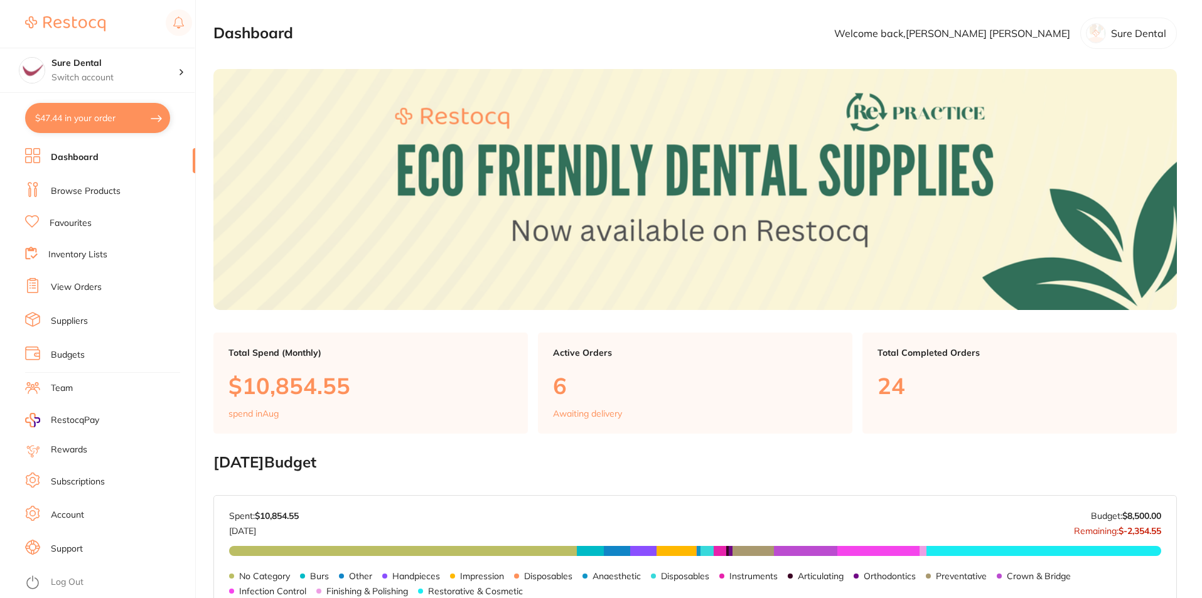
click at [75, 187] on link "Browse Products" at bounding box center [86, 191] width 70 height 13
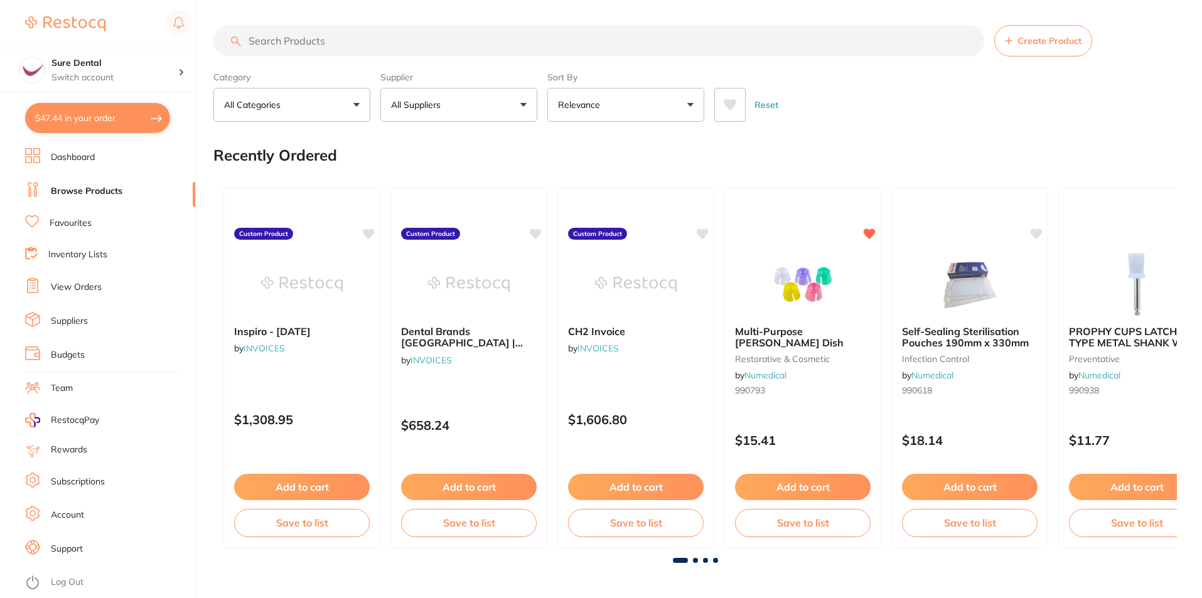
click at [301, 40] on input "search" at bounding box center [598, 40] width 771 height 31
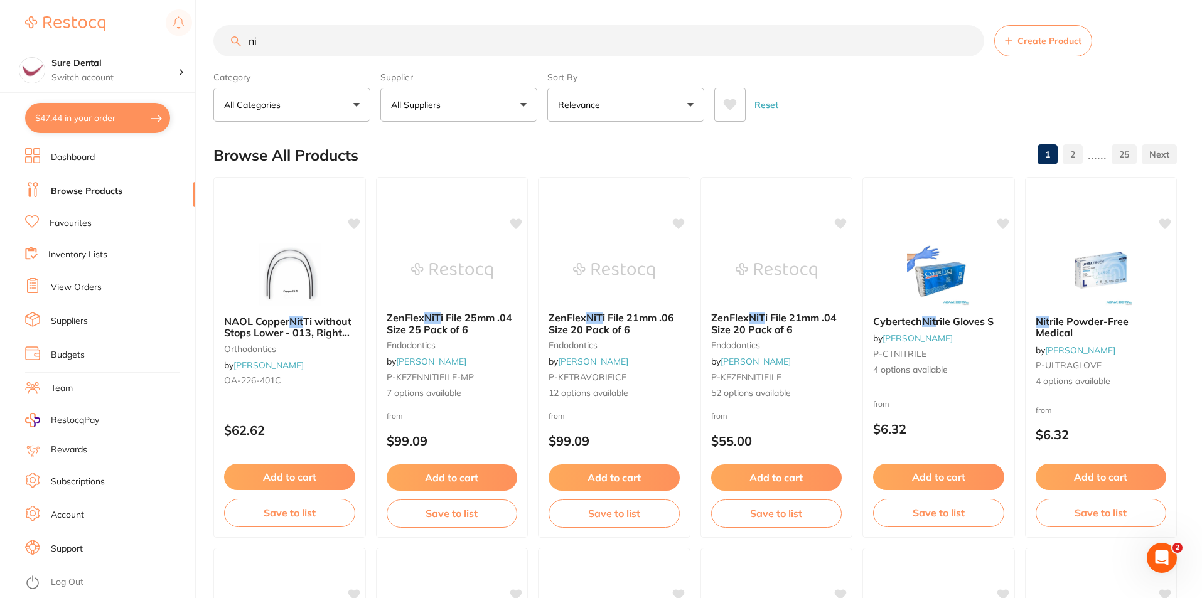
type input "n"
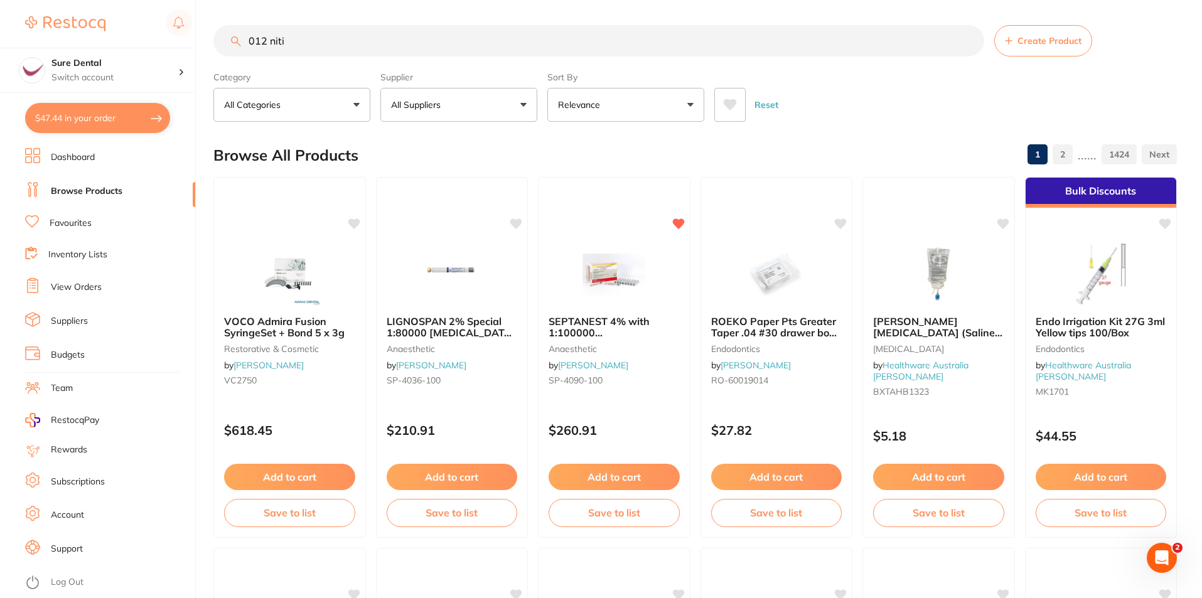
type input "012 niti"
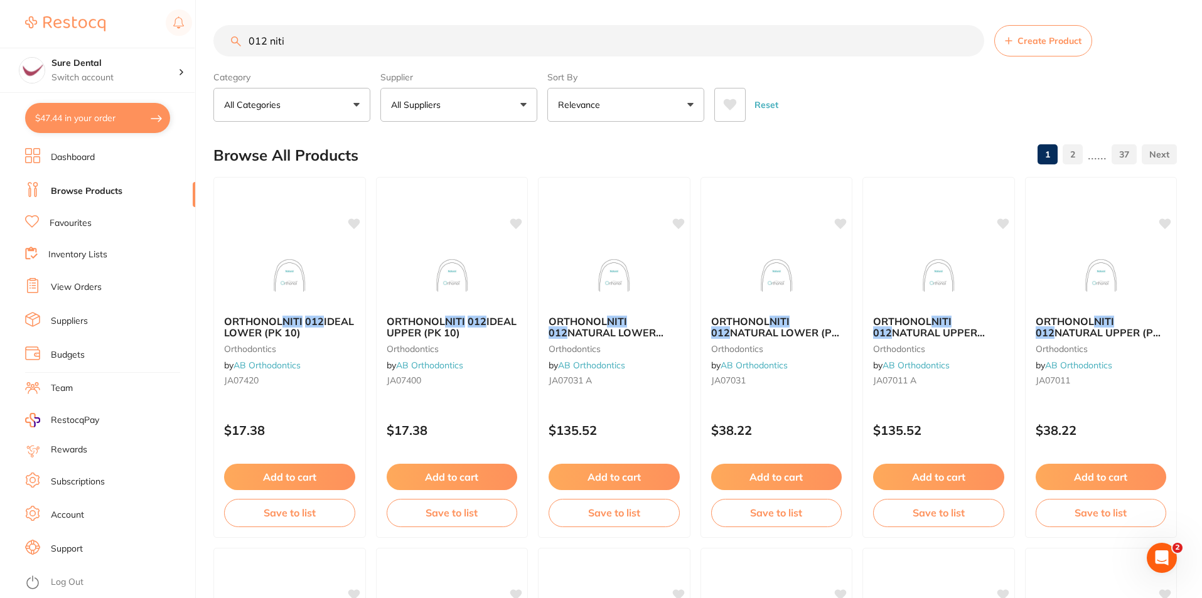
click at [68, 222] on link "Favourites" at bounding box center [71, 223] width 42 height 13
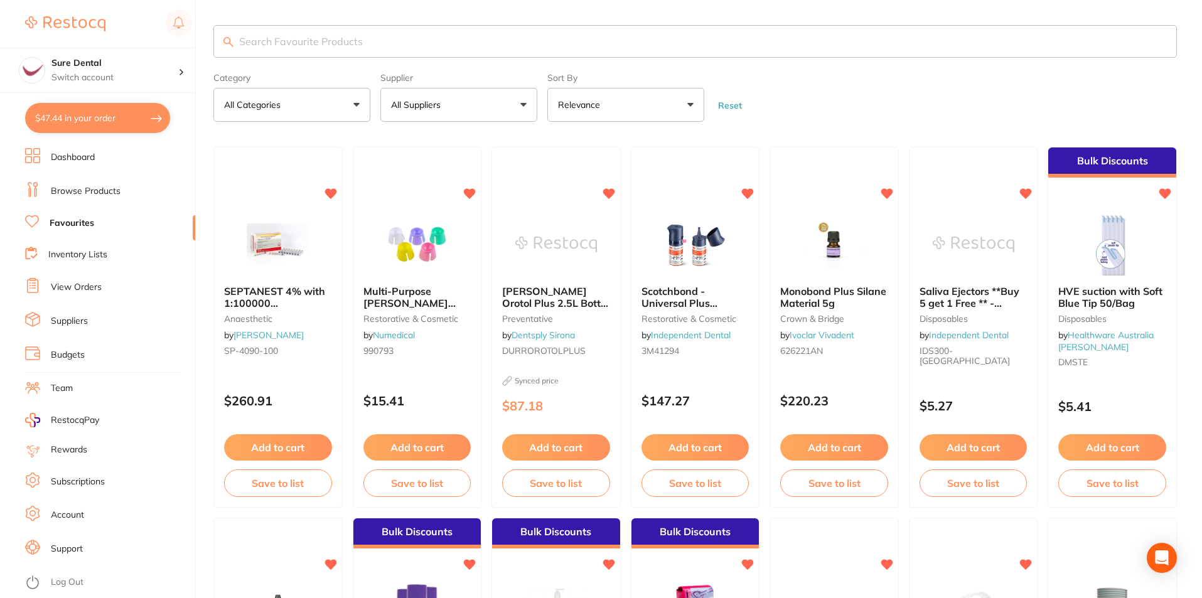
click at [356, 38] on input "search" at bounding box center [694, 41] width 963 height 33
type input "012 niti"
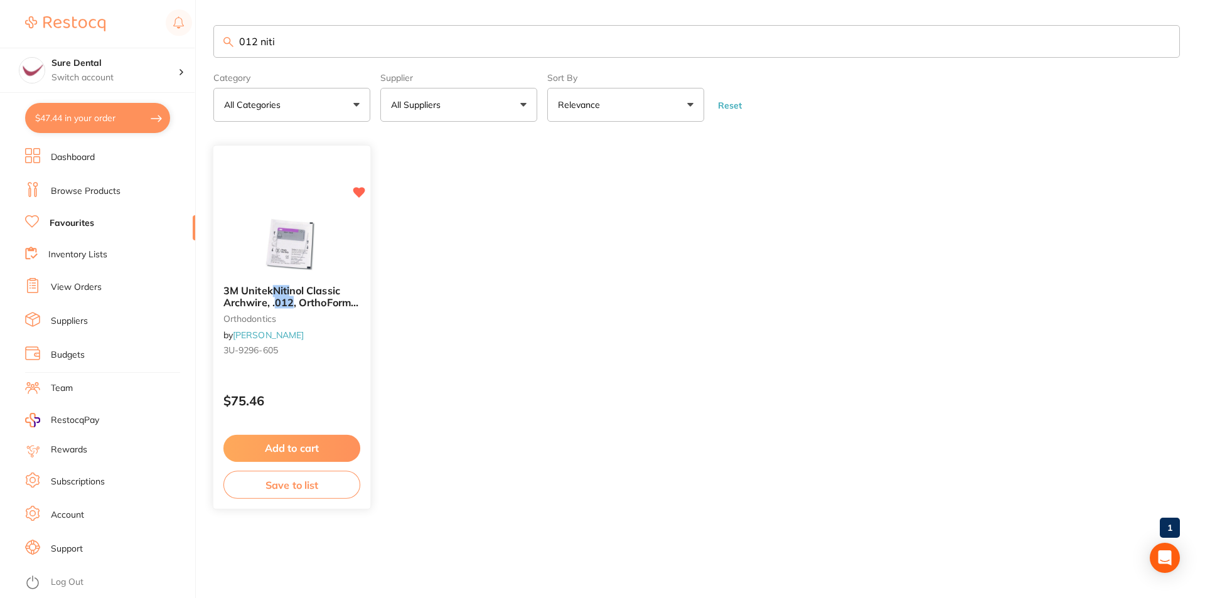
click at [272, 309] on div "3M Unitek [PERSON_NAME] Classic Archwire, . 012 , OrthoForm III Ovoid, Upper, 9…" at bounding box center [291, 323] width 157 height 96
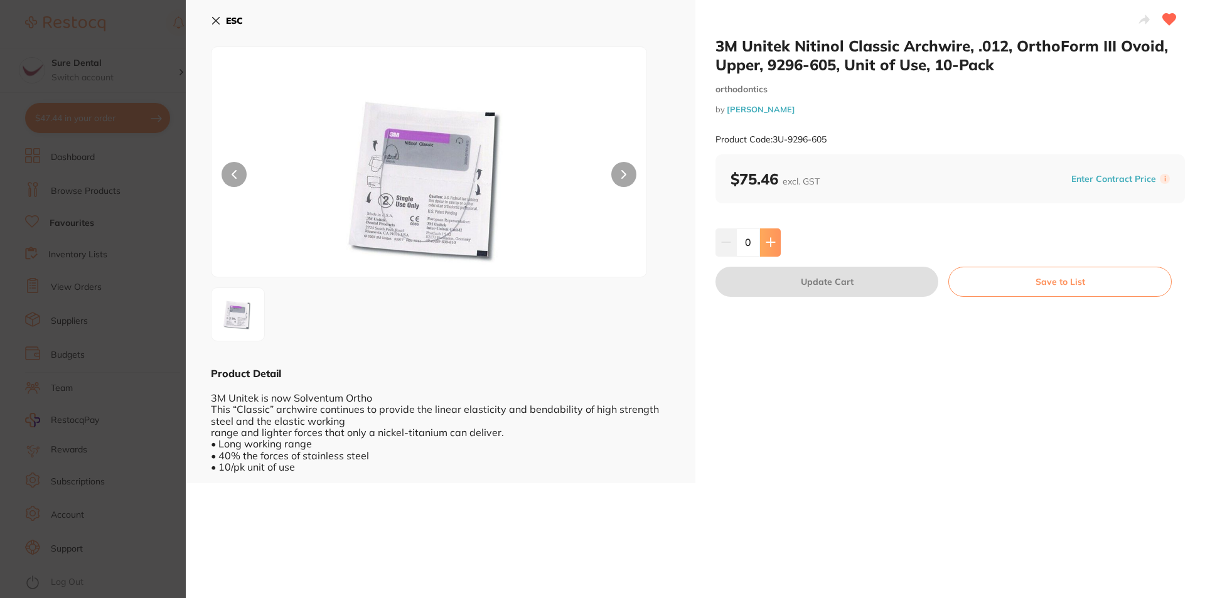
click at [776, 246] on button at bounding box center [770, 242] width 21 height 28
type input "1"
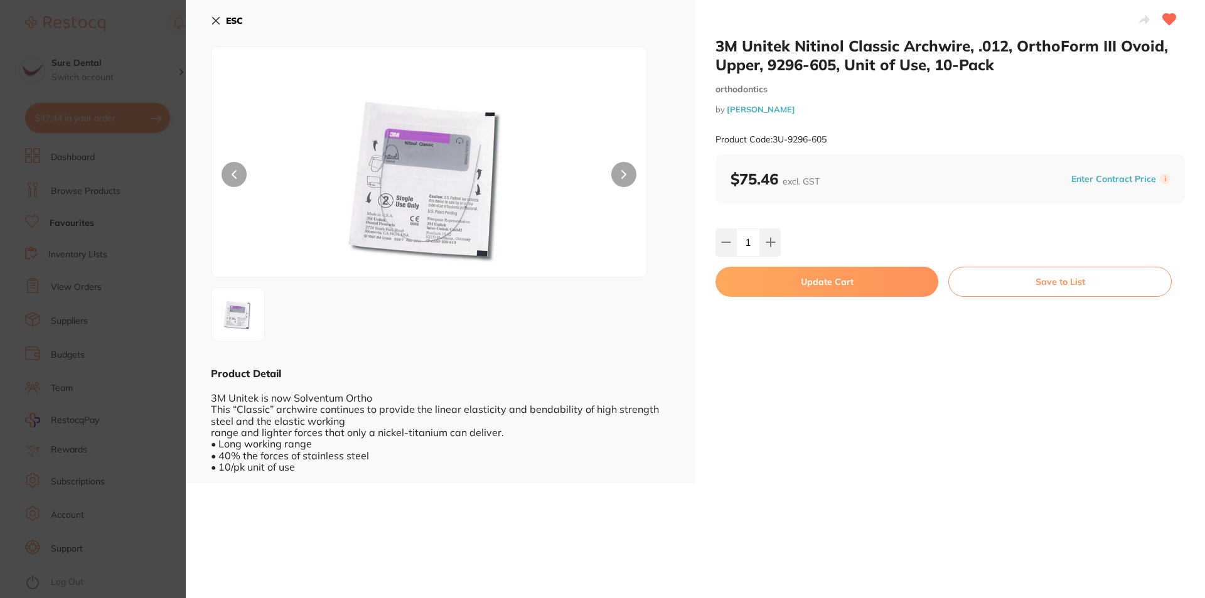
click at [850, 279] on button "Update Cart" at bounding box center [826, 282] width 223 height 30
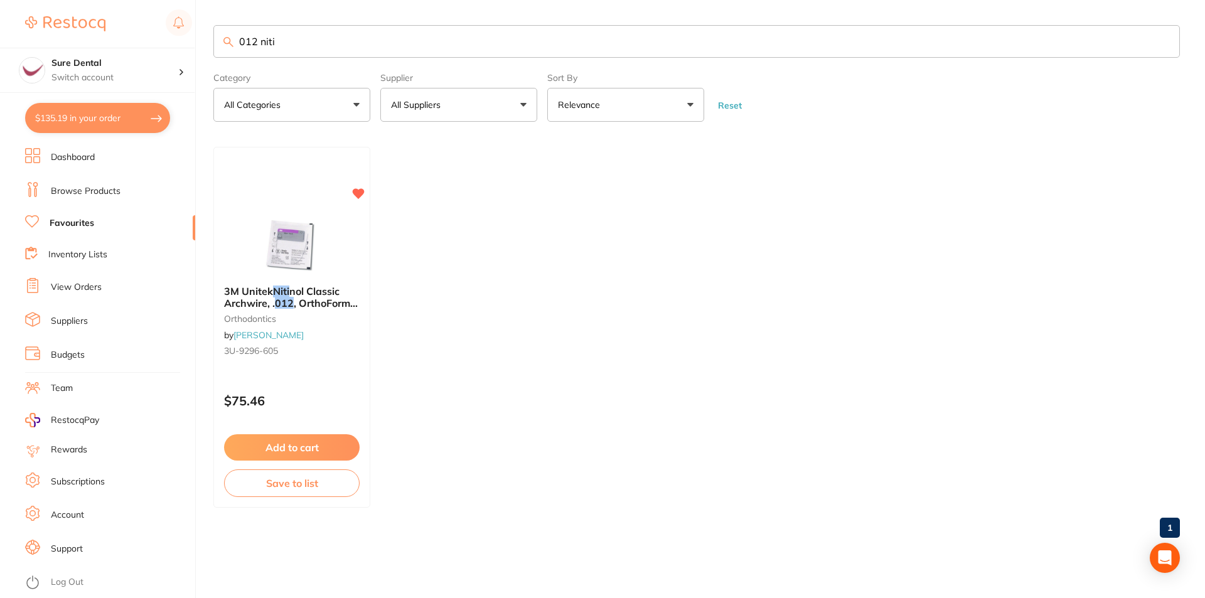
click at [110, 115] on button "$135.19 in your order" at bounding box center [97, 118] width 145 height 30
checkbox input "true"
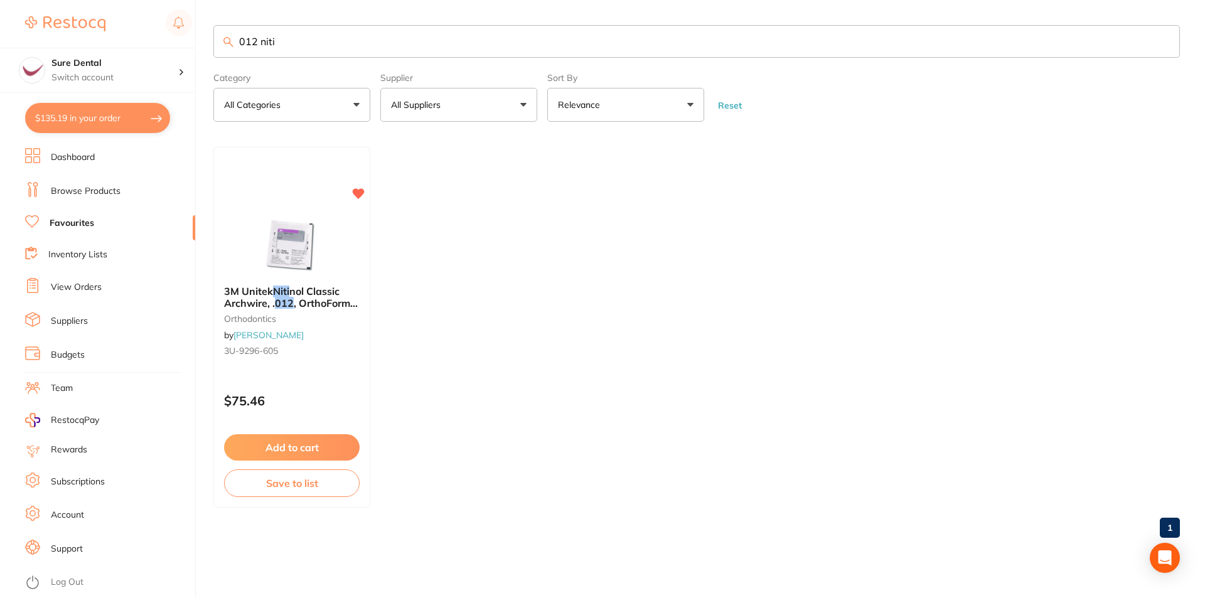
checkbox input "true"
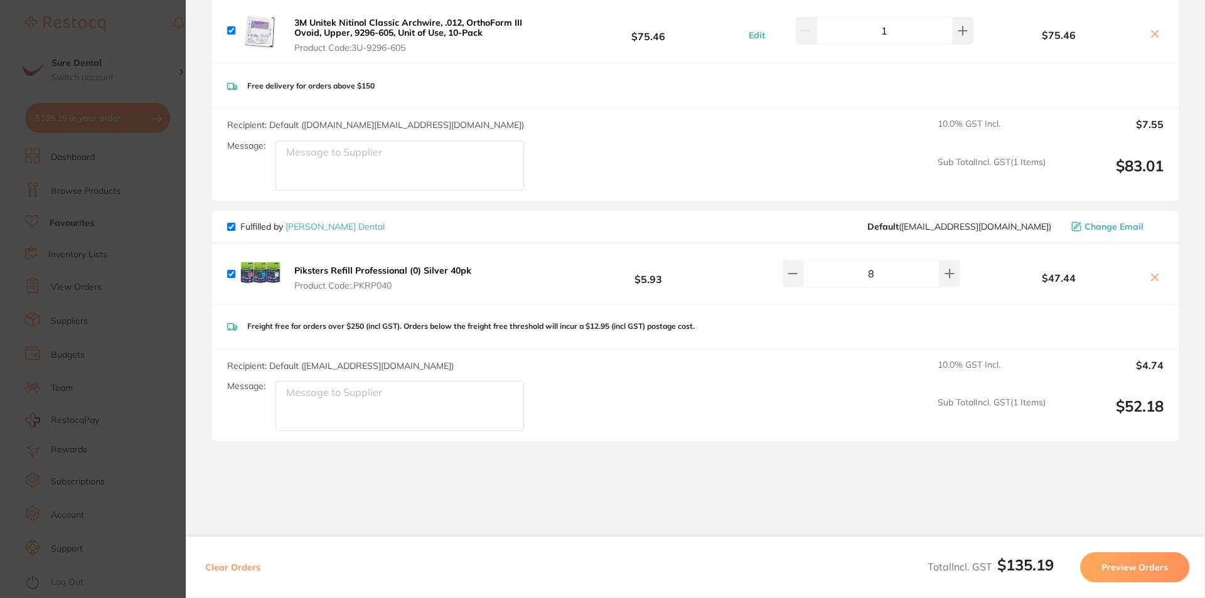
scroll to position [157, 0]
click at [1124, 564] on button "Preview Orders" at bounding box center [1134, 567] width 109 height 30
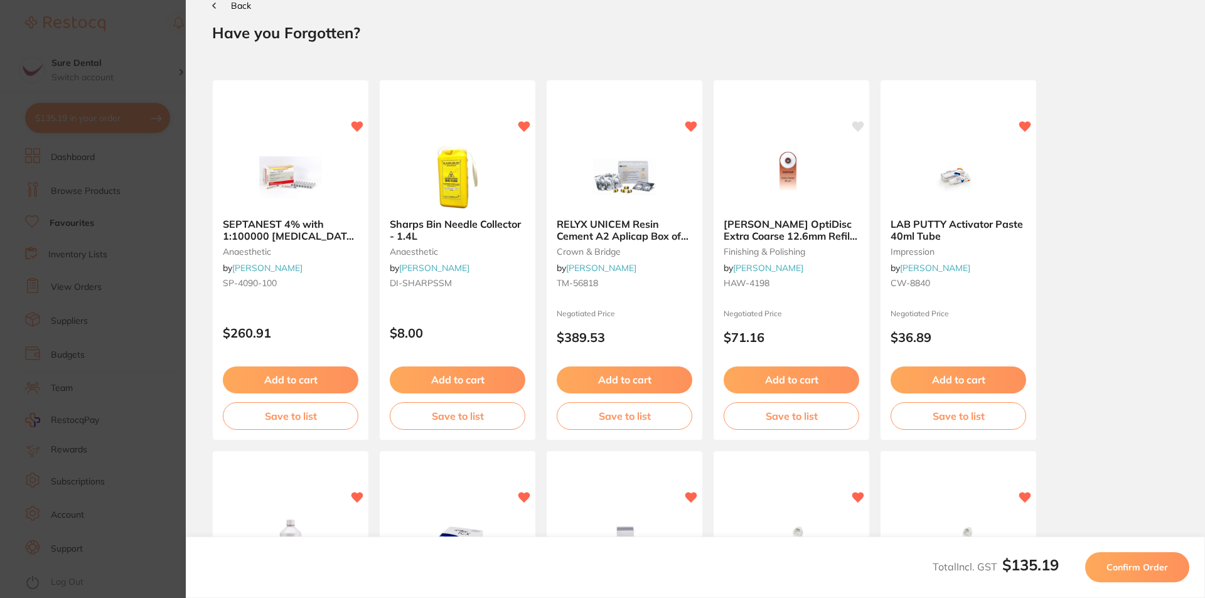
scroll to position [0, 0]
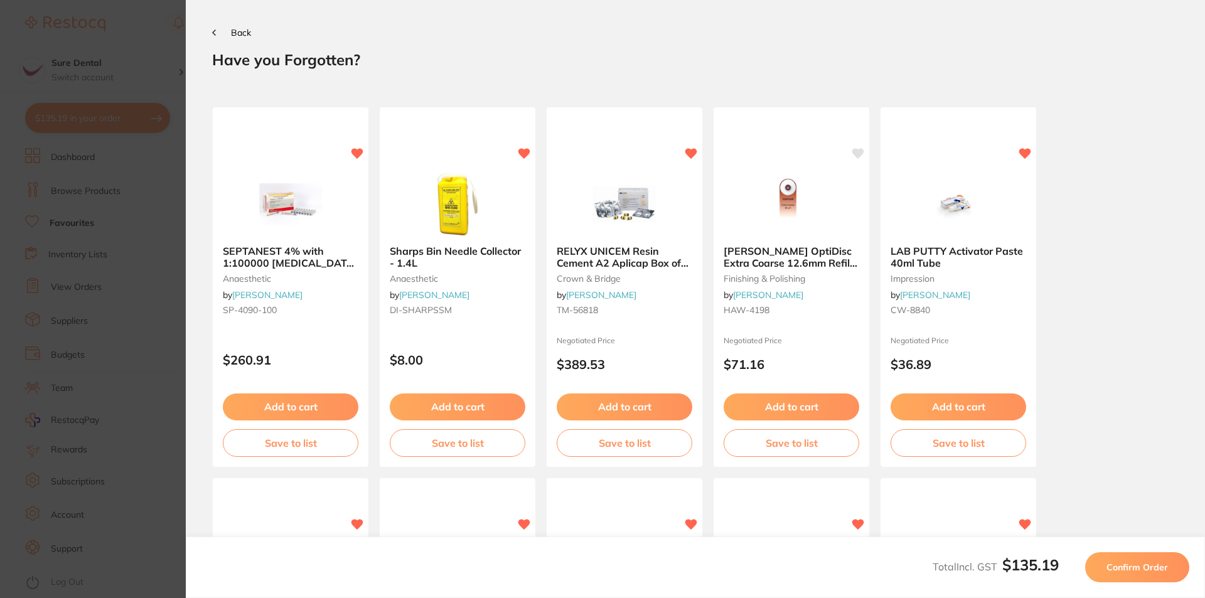
click at [1157, 572] on span "Confirm Order" at bounding box center [1136, 567] width 61 height 11
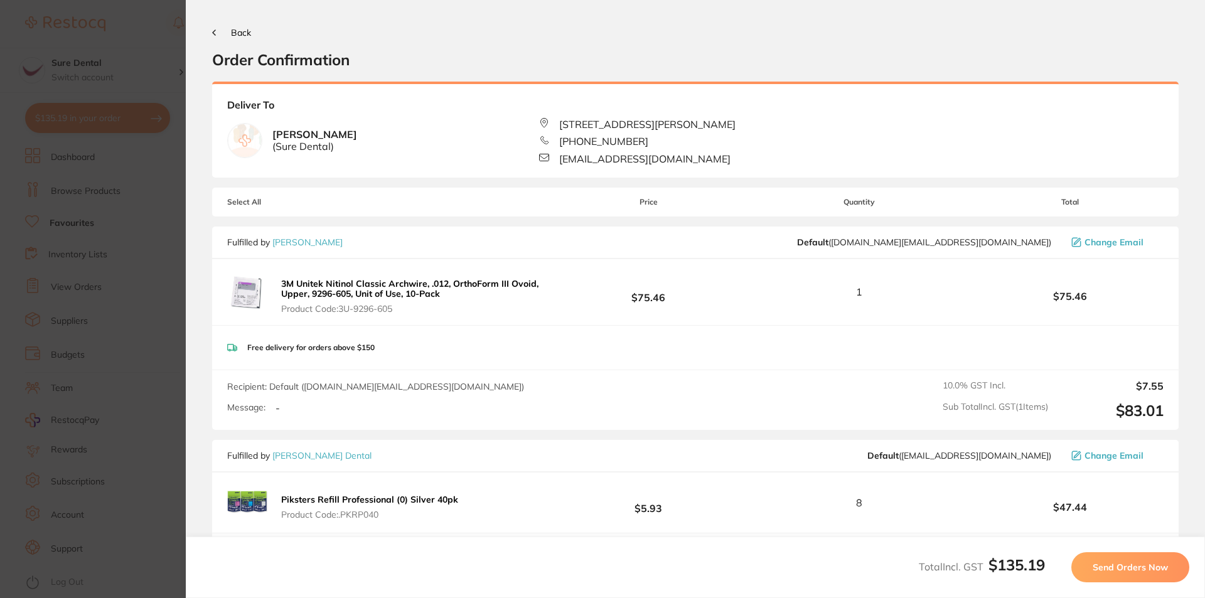
click at [1121, 567] on span "Send Orders Now" at bounding box center [1130, 567] width 75 height 11
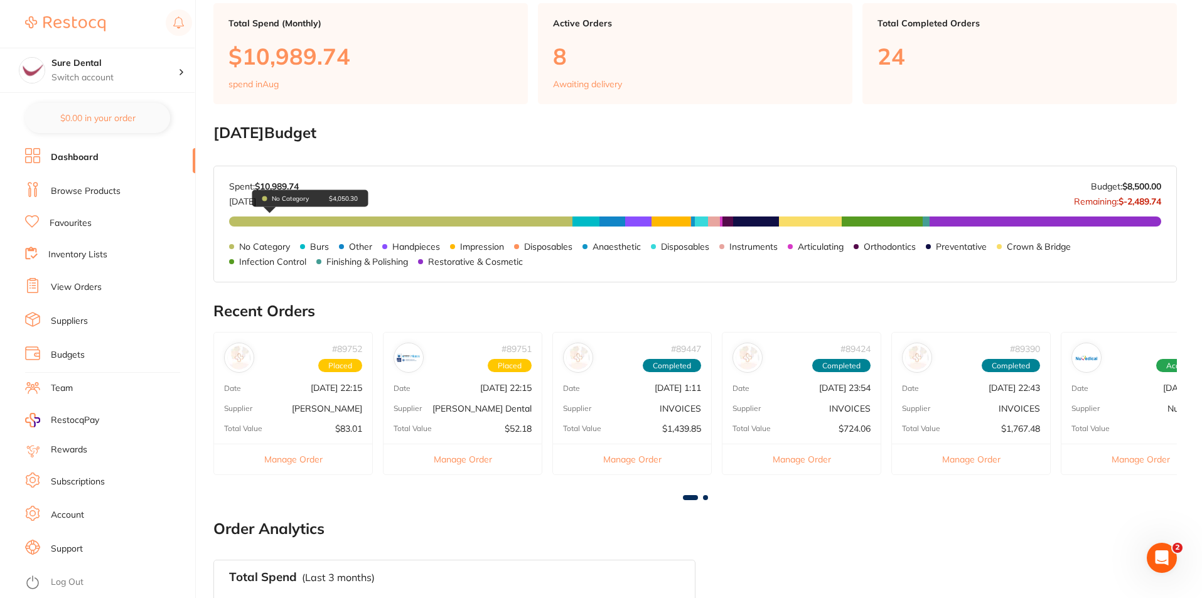
scroll to position [345, 0]
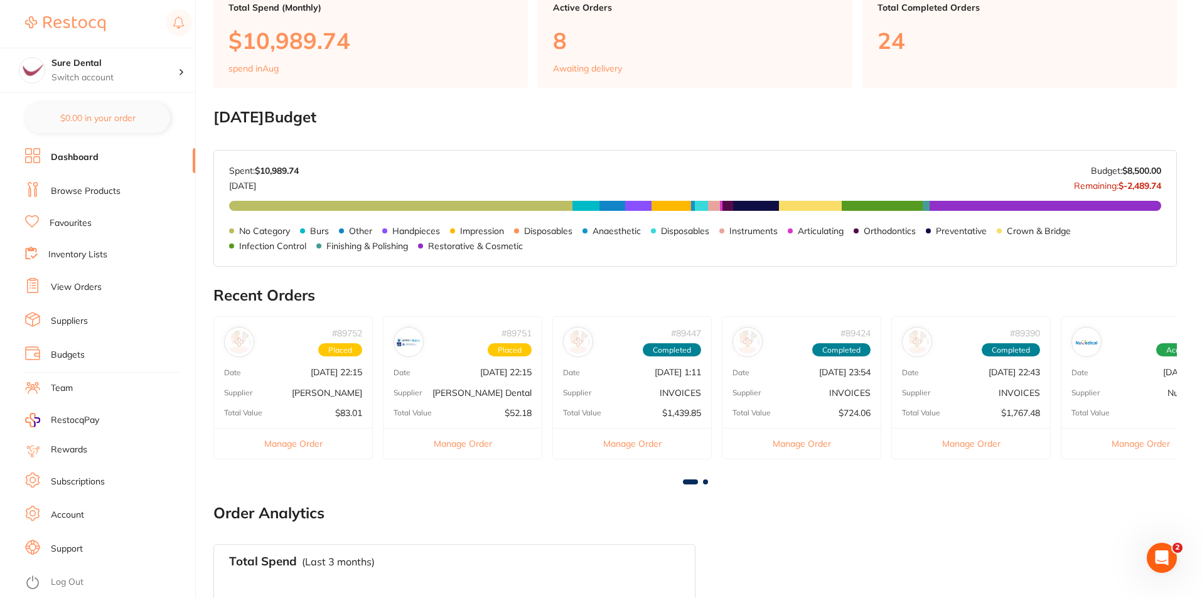
click at [705, 479] on span at bounding box center [705, 481] width 5 height 5
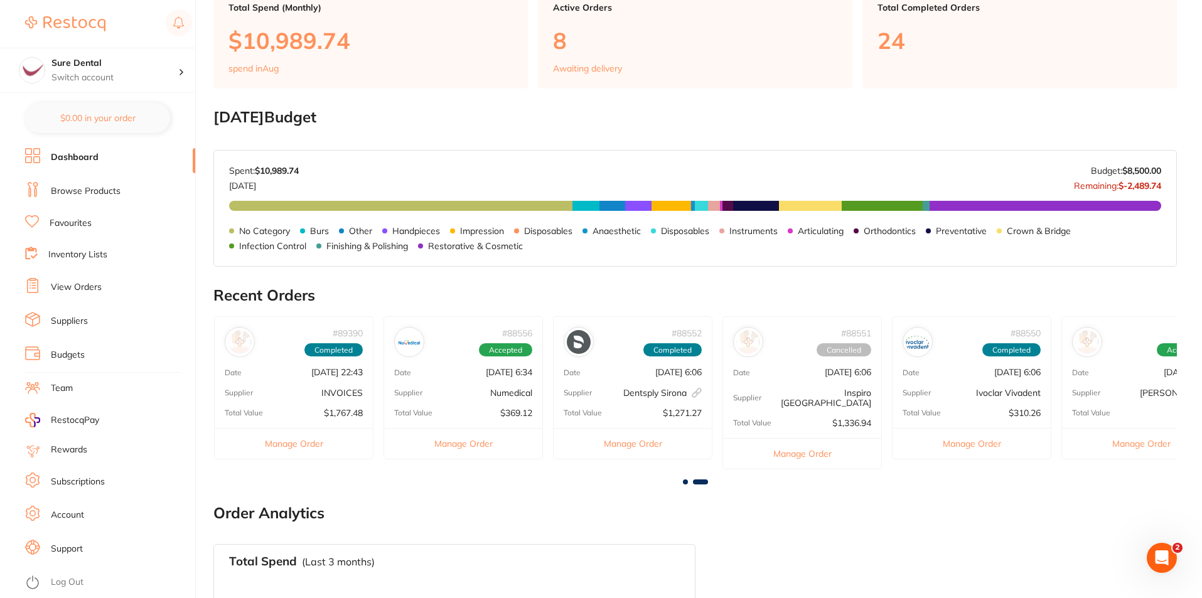
scroll to position [0, 721]
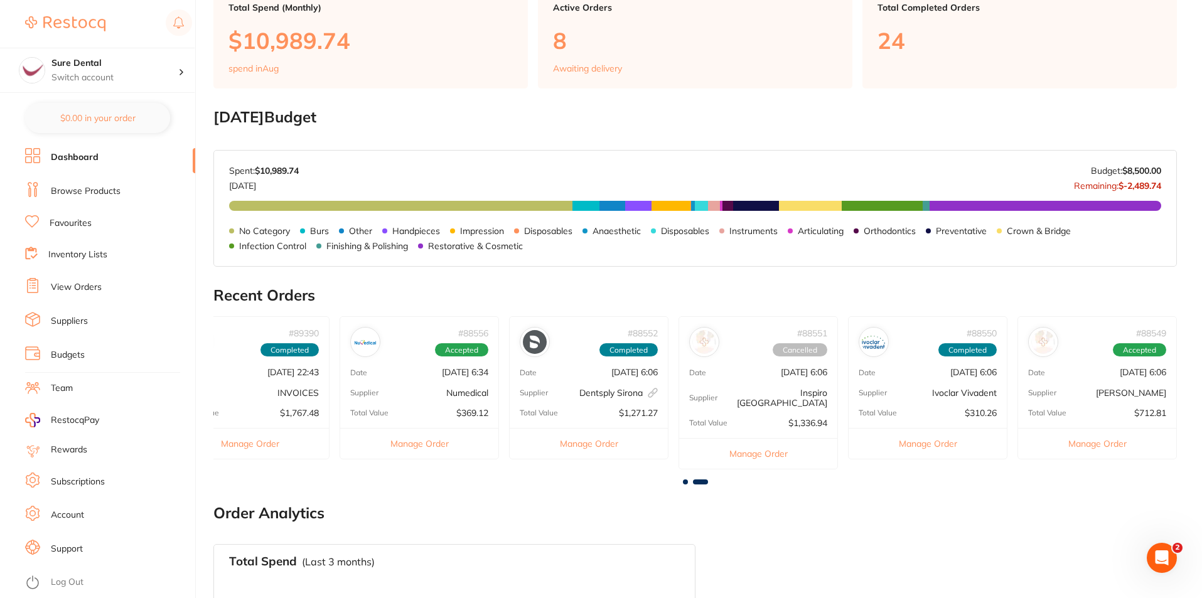
click at [1128, 380] on div "# 88549 Accepted Date Aug 1 2025, 6:06 Supplier Adam Dental Total Value $712.81…" at bounding box center [1096, 387] width 159 height 142
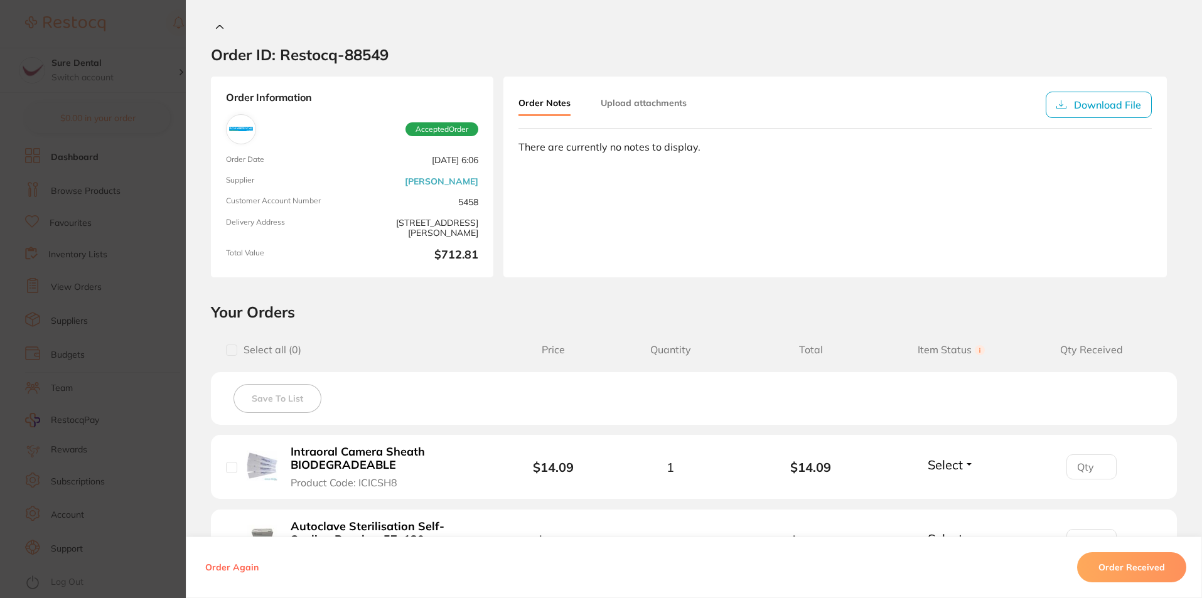
scroll to position [0, 0]
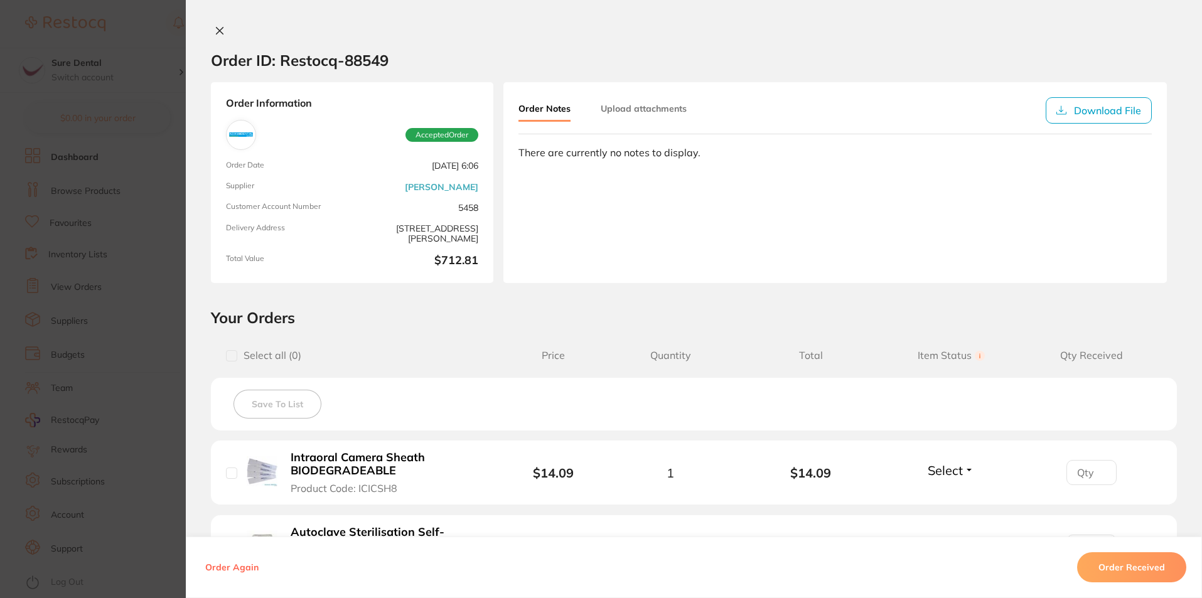
click at [1118, 567] on button "Order Received" at bounding box center [1131, 567] width 109 height 30
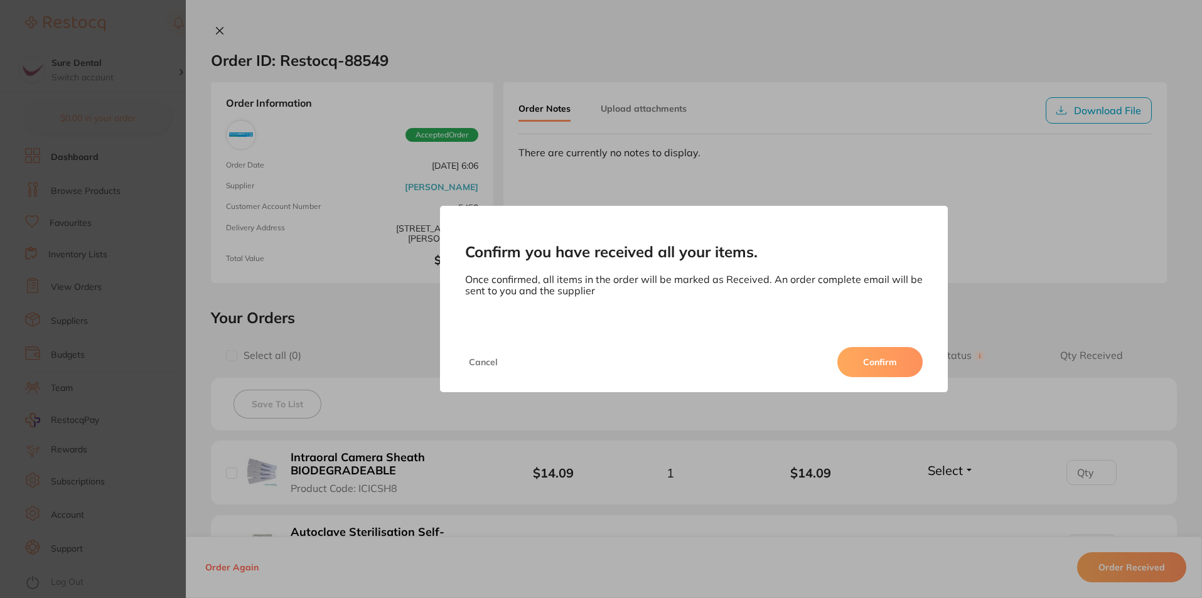
click at [883, 363] on button "Confirm" at bounding box center [879, 362] width 85 height 30
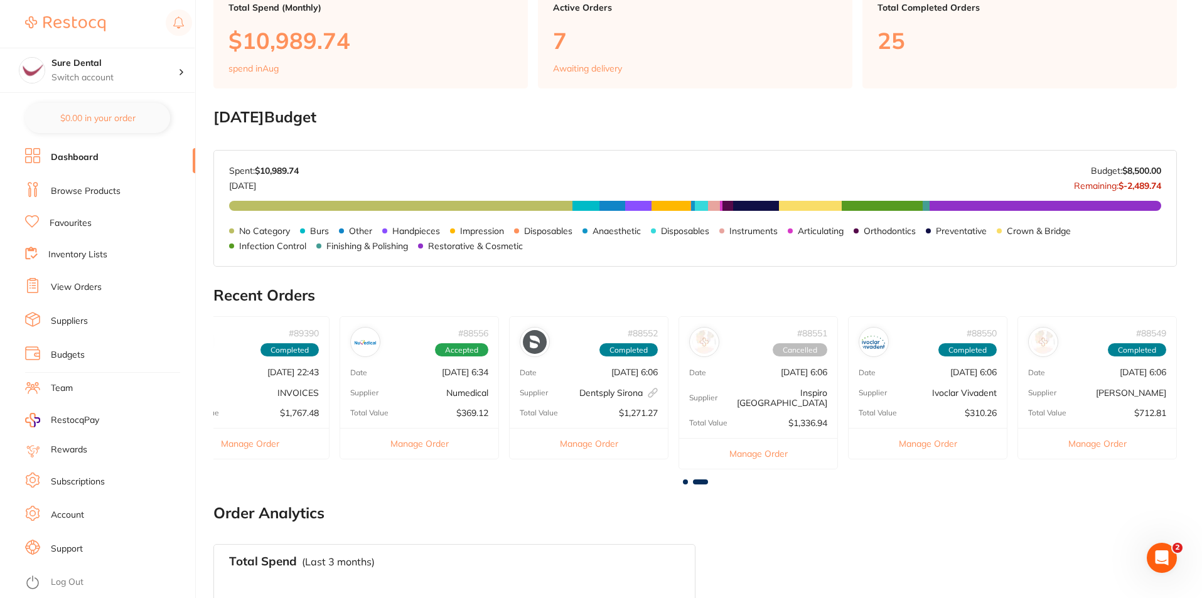
click at [75, 188] on link "Browse Products" at bounding box center [86, 191] width 70 height 13
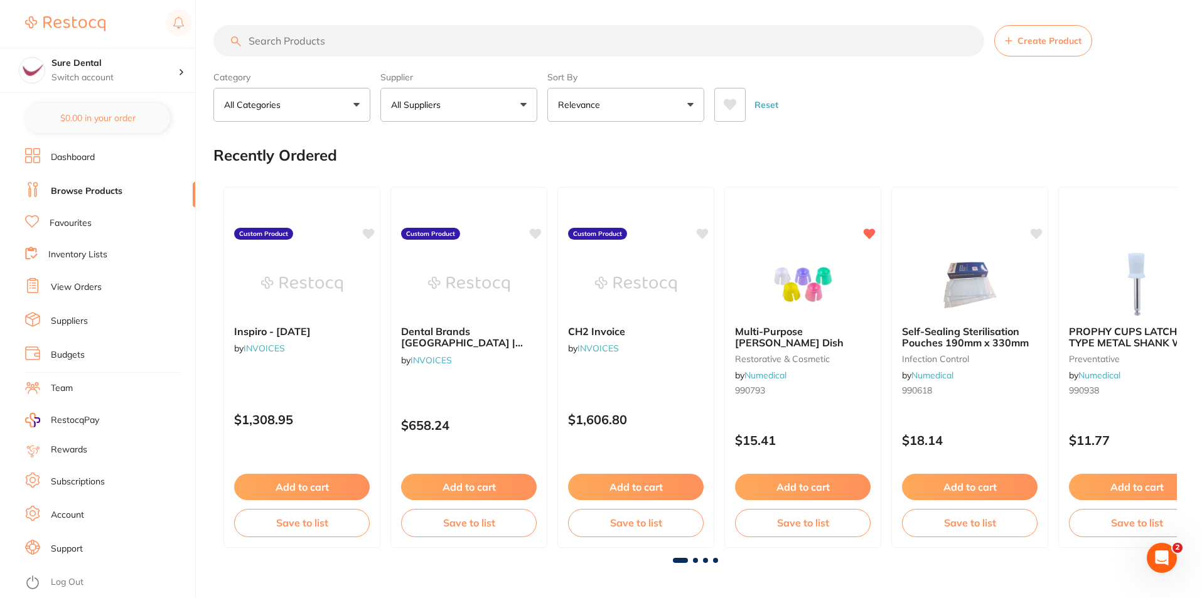
click at [306, 35] on input "search" at bounding box center [598, 40] width 771 height 31
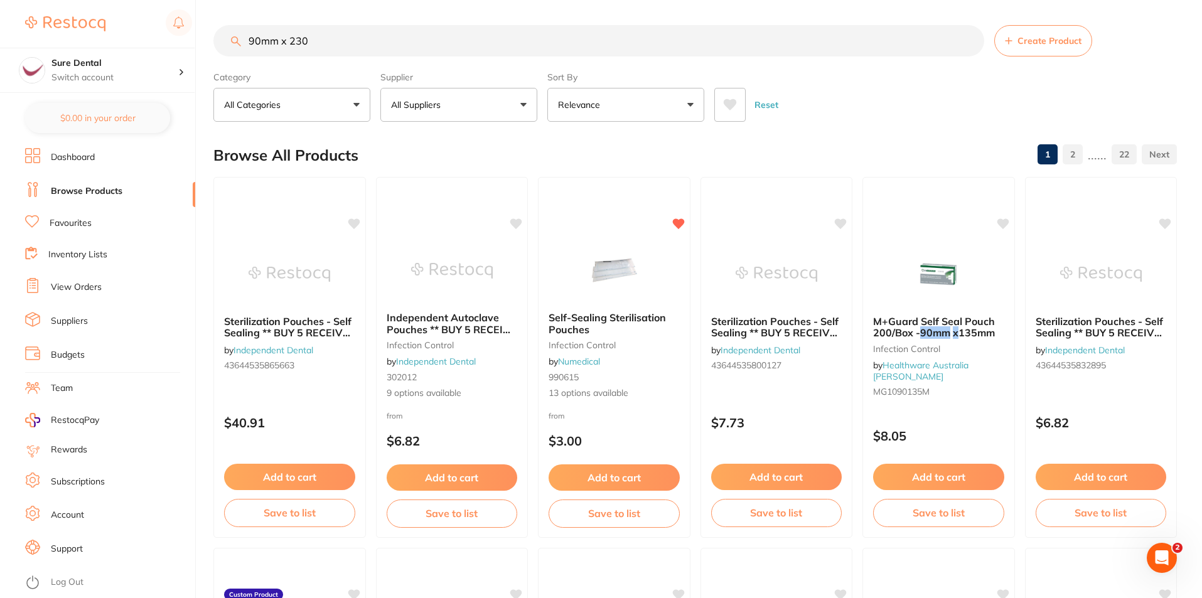
type input "90mm x 230"
click at [528, 103] on button "All Suppliers" at bounding box center [458, 105] width 157 height 34
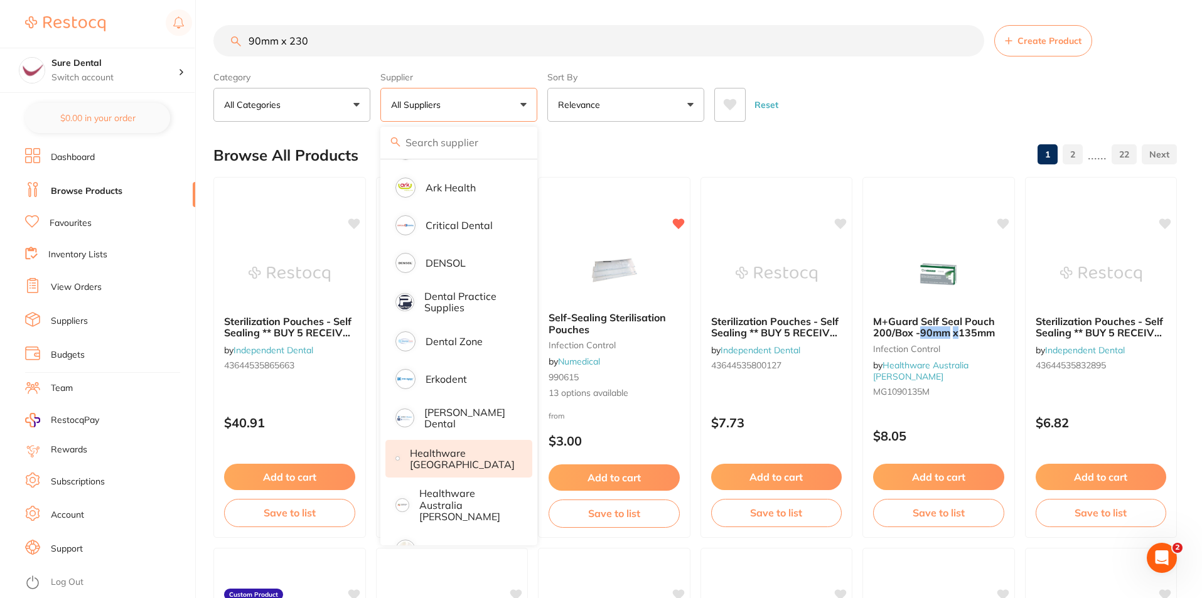
scroll to position [220, 0]
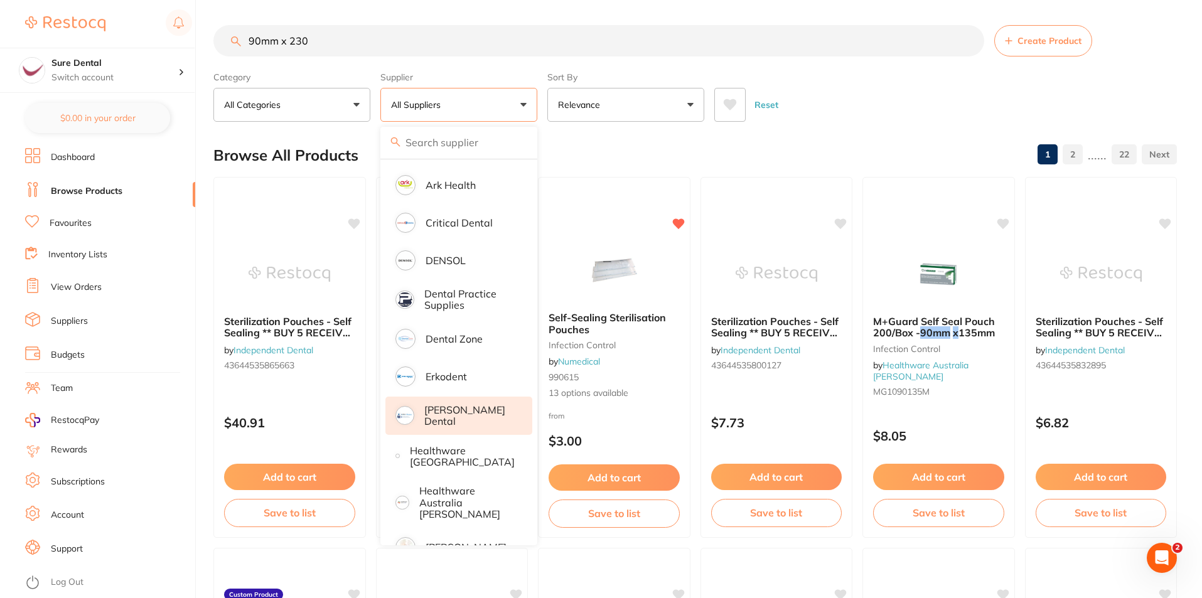
click at [459, 415] on p "[PERSON_NAME] Dental" at bounding box center [469, 415] width 90 height 23
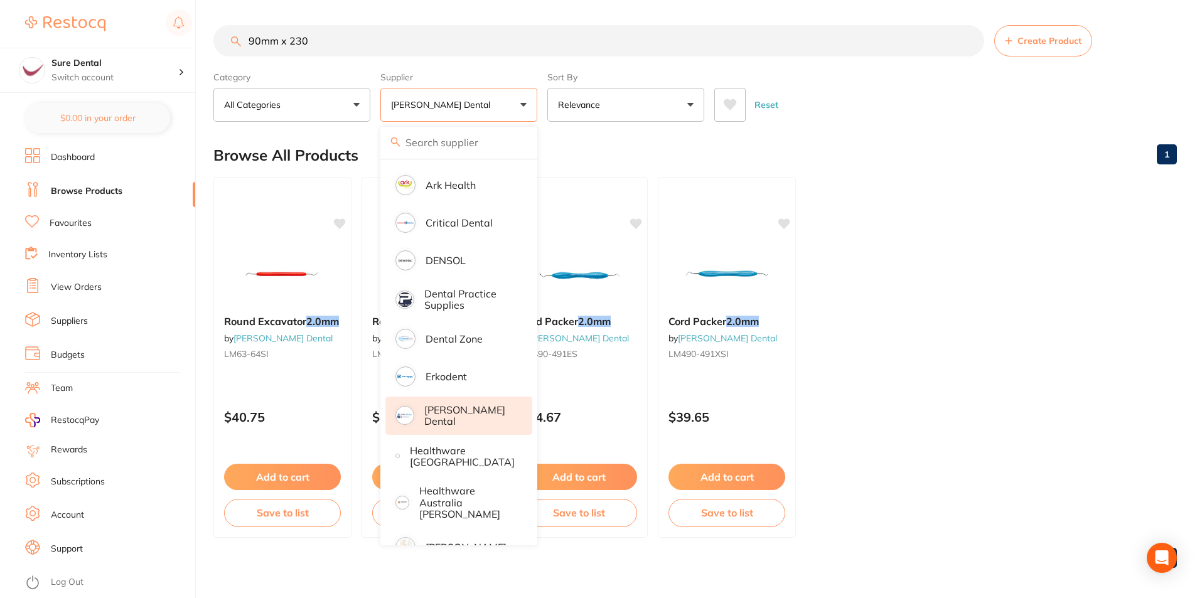
click at [1110, 324] on ul "Round Excavator 2.0mm by Erskine Dental LM63-64SI $40.75 Add to cart Save to li…" at bounding box center [694, 357] width 963 height 361
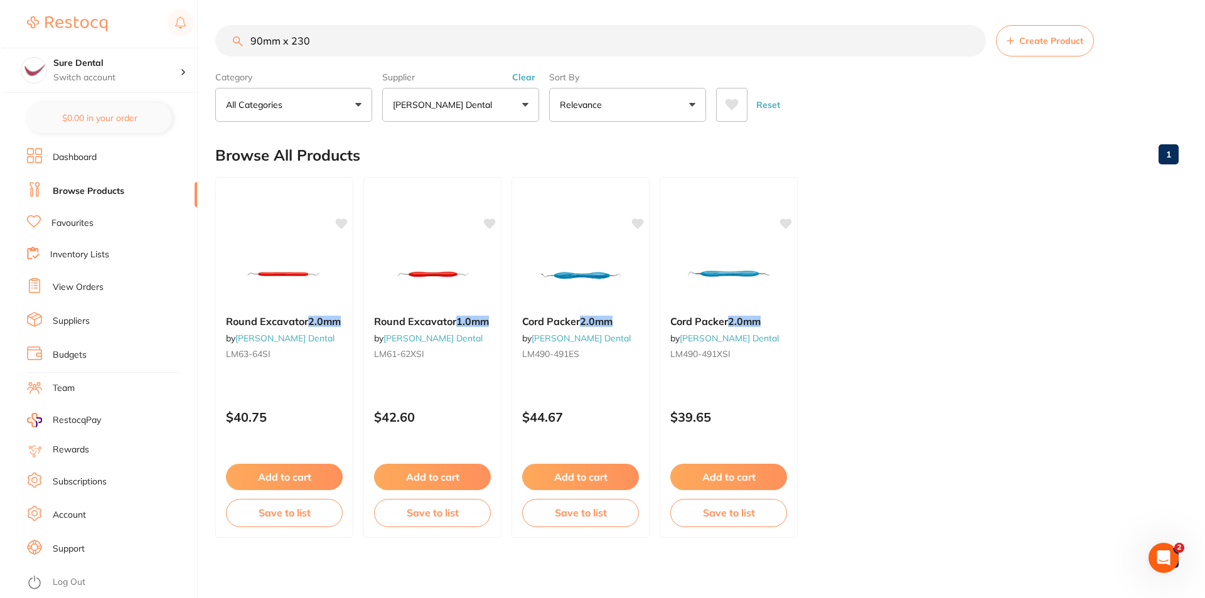
scroll to position [0, 0]
drag, startPoint x: 356, startPoint y: 37, endPoint x: 78, endPoint y: 2, distance: 280.2
click at [91, 21] on div "$135.19 Sure Dental Switch account Sure Dental $0.00 in your order Dashboard Br…" at bounding box center [601, 299] width 1202 height 598
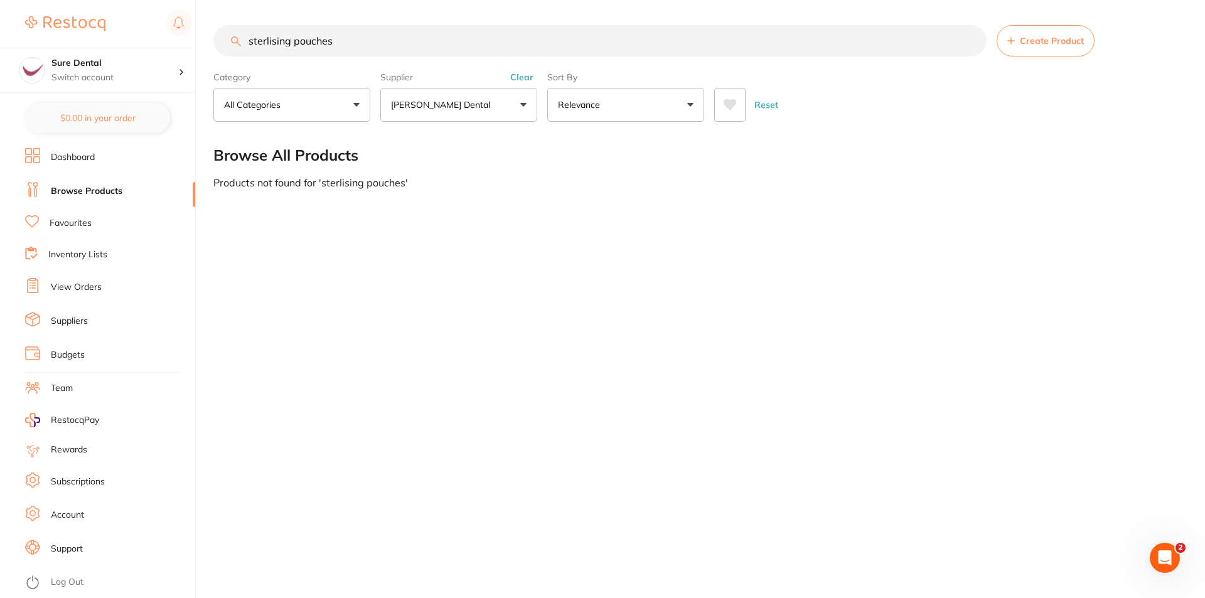
drag, startPoint x: 351, startPoint y: 38, endPoint x: 298, endPoint y: 40, distance: 52.7
click at [298, 40] on input "sterlising pouches" at bounding box center [599, 40] width 773 height 31
type input "sterlising"
drag, startPoint x: 313, startPoint y: 45, endPoint x: 227, endPoint y: 35, distance: 86.6
click at [227, 35] on input "sterlising" at bounding box center [599, 40] width 773 height 31
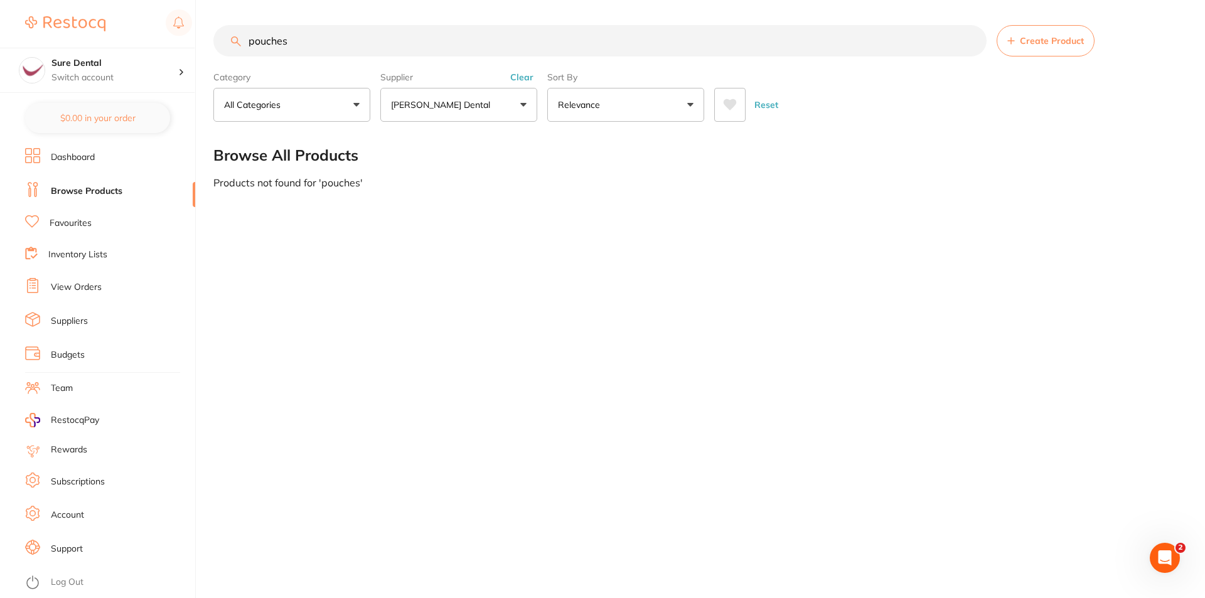
type input "pouches"
drag, startPoint x: 314, startPoint y: 36, endPoint x: 183, endPoint y: 19, distance: 132.2
click at [183, 19] on div "$135.19 Sure Dental Switch account Sure Dental $0.00 in your order Dashboard Br…" at bounding box center [602, 299] width 1205 height 598
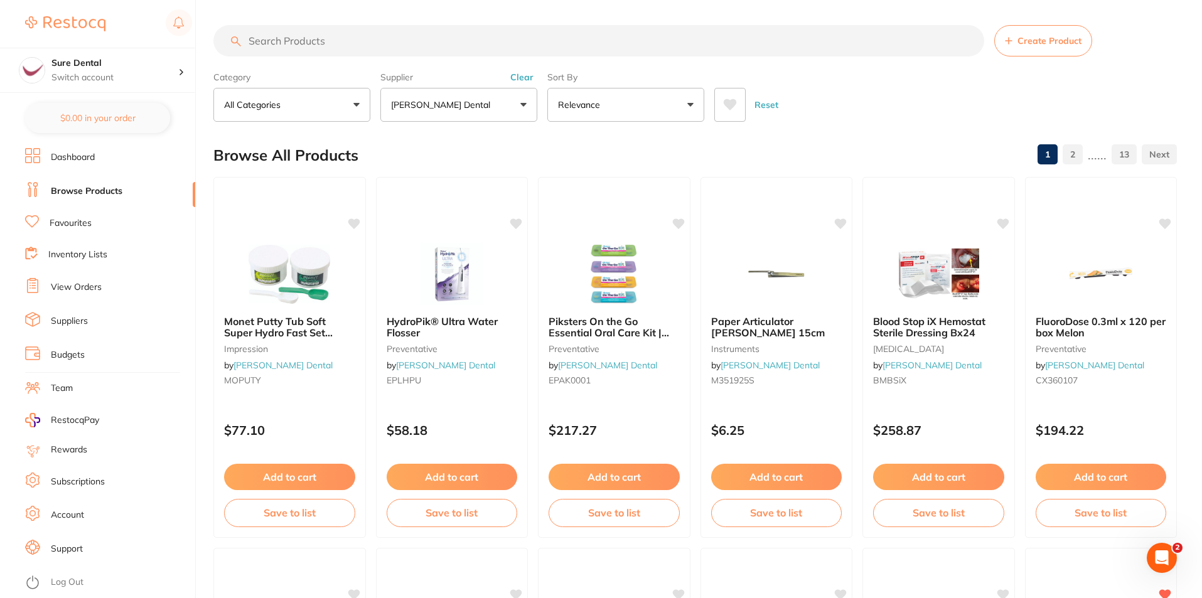
click at [529, 107] on button "[PERSON_NAME] Dental" at bounding box center [458, 105] width 157 height 34
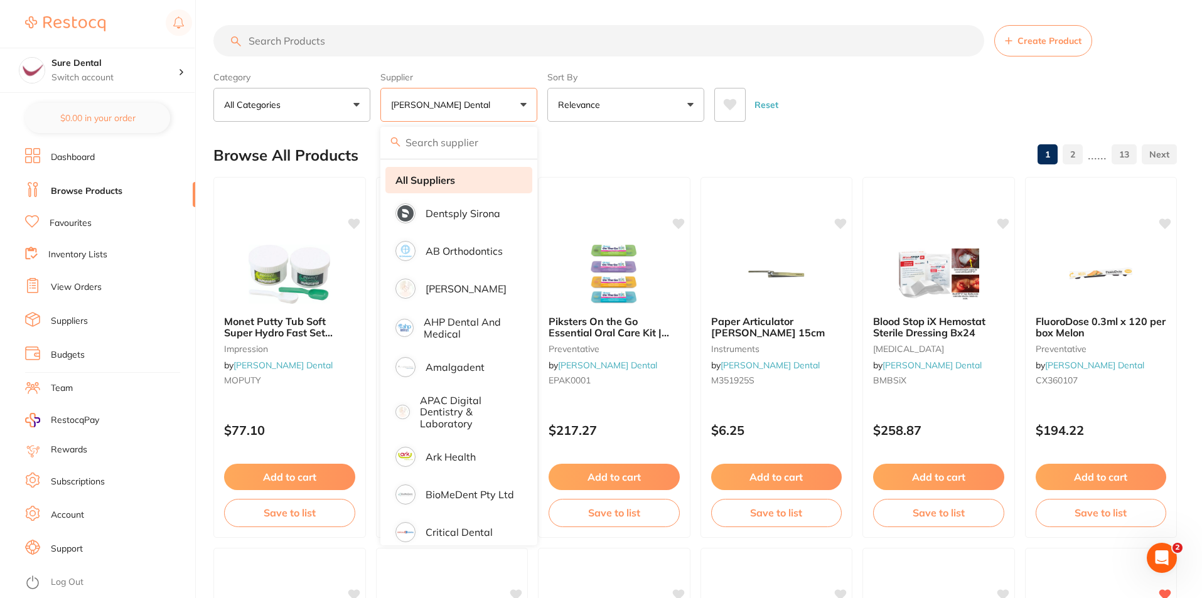
click at [415, 184] on strong "All Suppliers" at bounding box center [425, 179] width 60 height 11
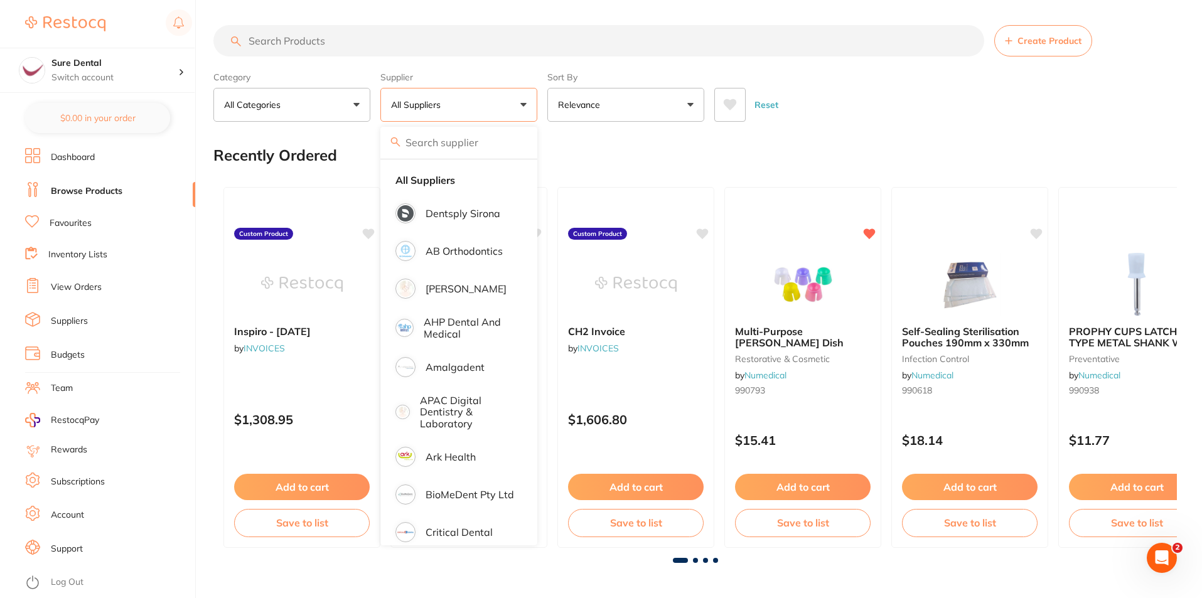
click at [835, 107] on div "Reset" at bounding box center [940, 100] width 452 height 44
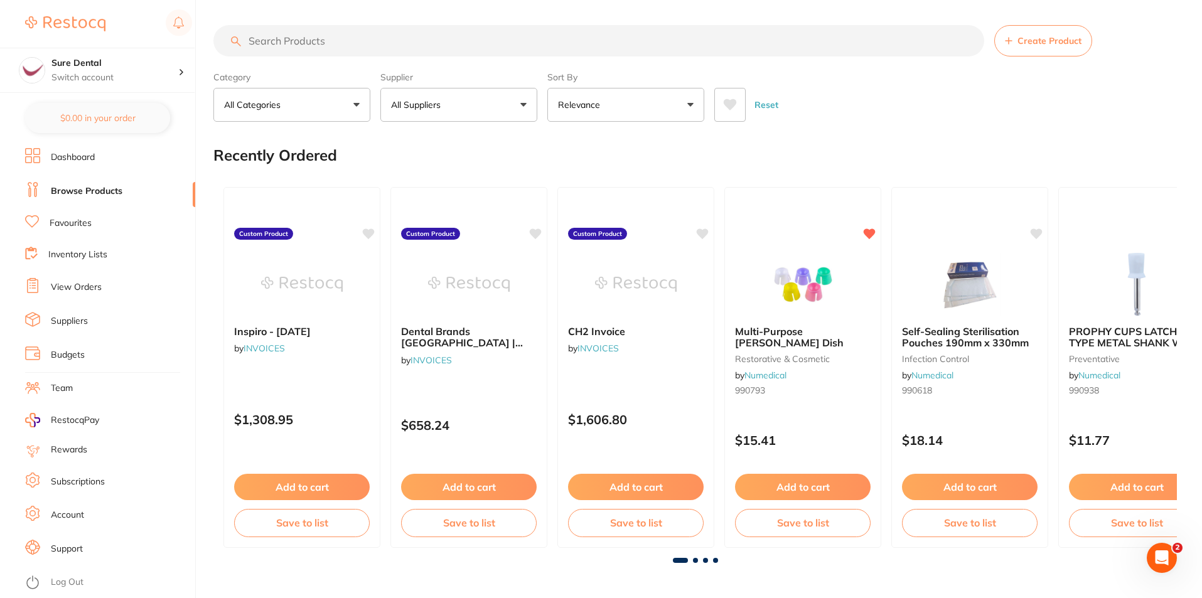
click at [375, 43] on input "search" at bounding box center [598, 40] width 771 height 31
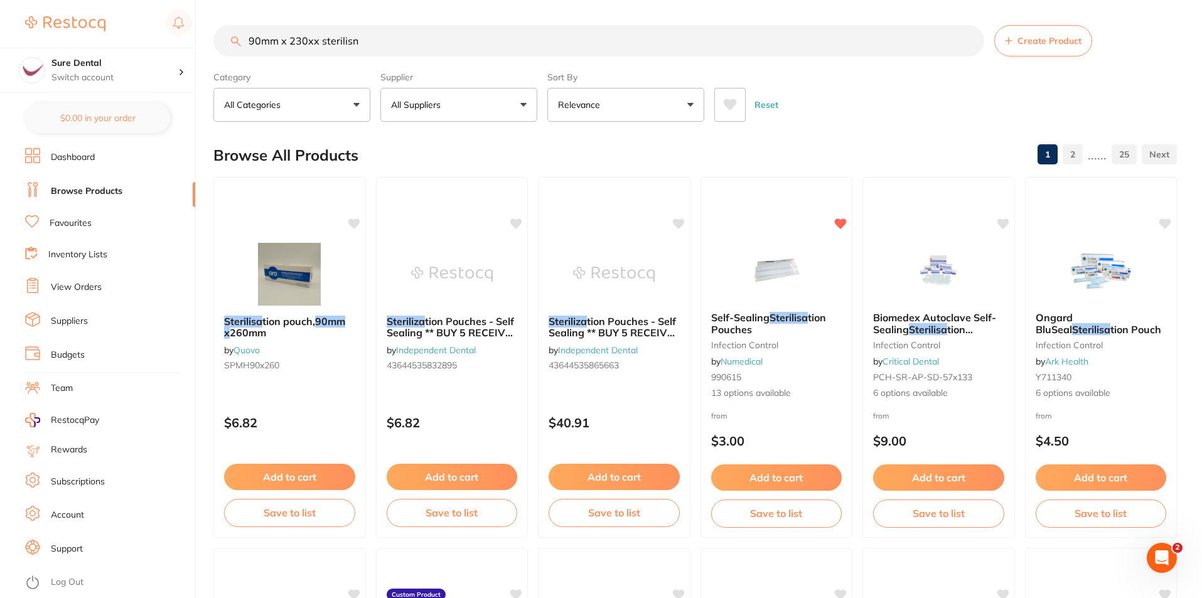
type input "90mm x 230xx sterilis"
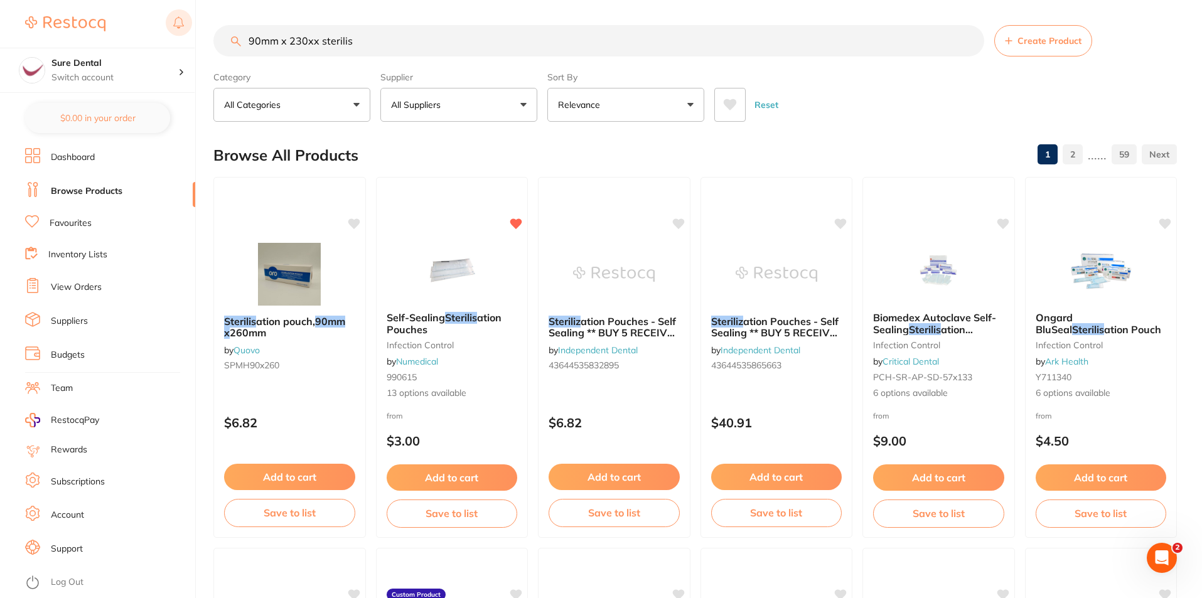
drag, startPoint x: 357, startPoint y: 41, endPoint x: 184, endPoint y: 29, distance: 173.6
click at [185, 28] on div "$135.19 Sure Dental Switch account Sure Dental $0.00 in your order Dashboard Br…" at bounding box center [601, 299] width 1202 height 598
type input "steirlising pouches"
